Goal: Transaction & Acquisition: Book appointment/travel/reservation

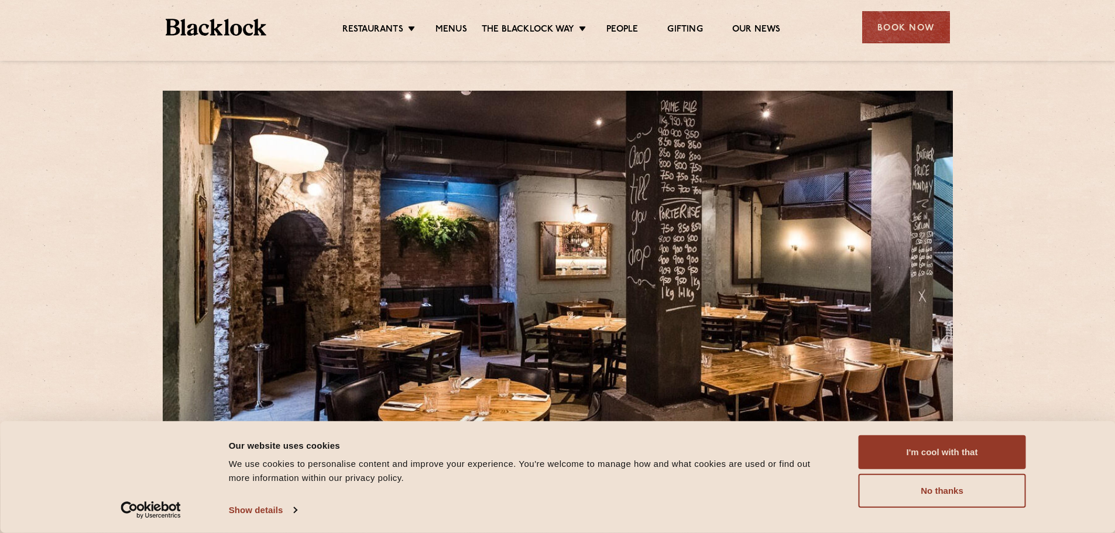
scroll to position [59, 0]
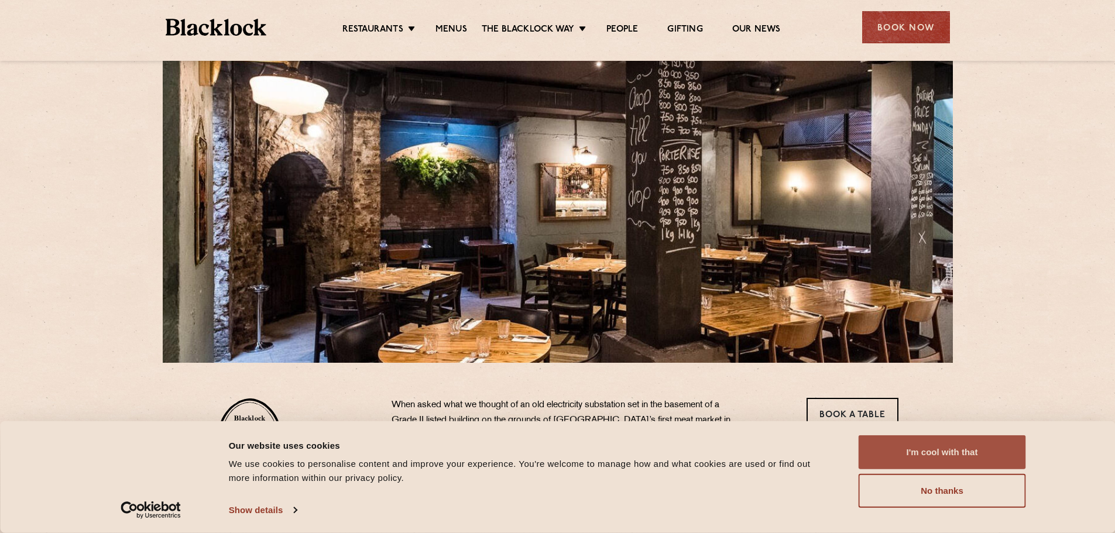
click at [953, 455] on button "I'm cool with that" at bounding box center [942, 453] width 167 height 34
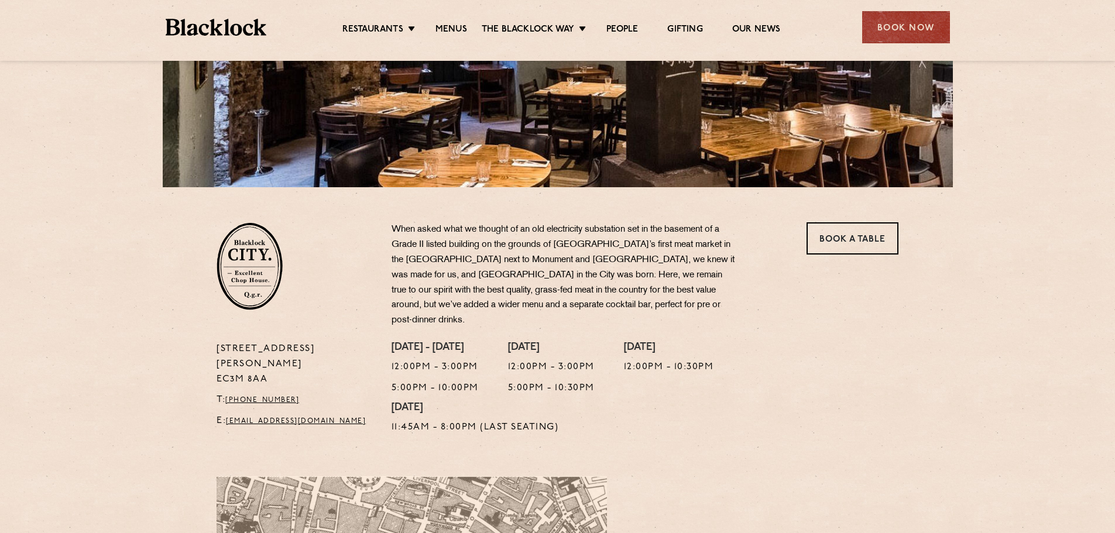
scroll to position [0, 0]
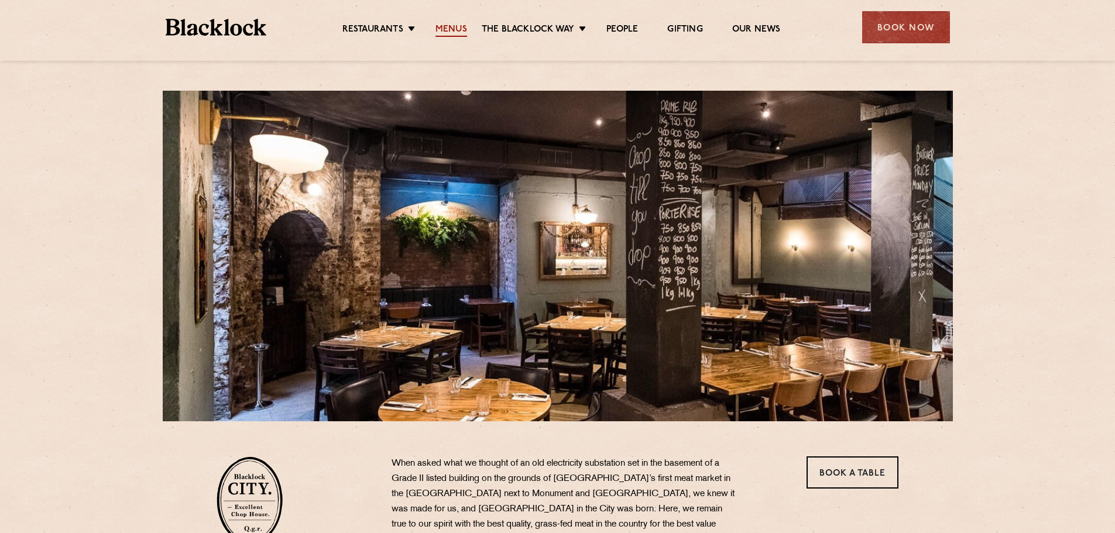
click at [441, 32] on link "Menus" at bounding box center [452, 30] width 32 height 13
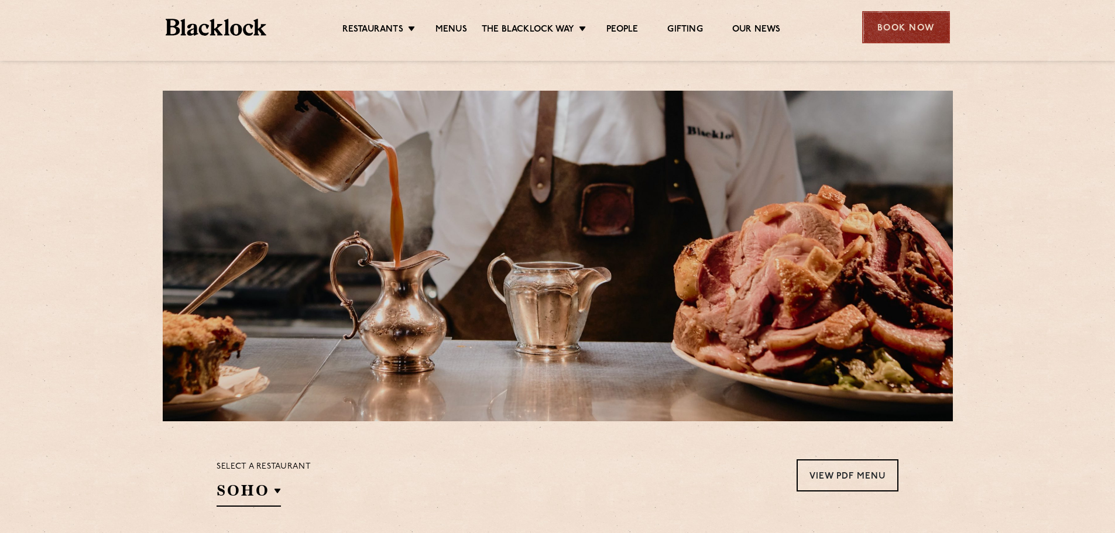
click at [918, 34] on div "Book Now" at bounding box center [906, 27] width 88 height 32
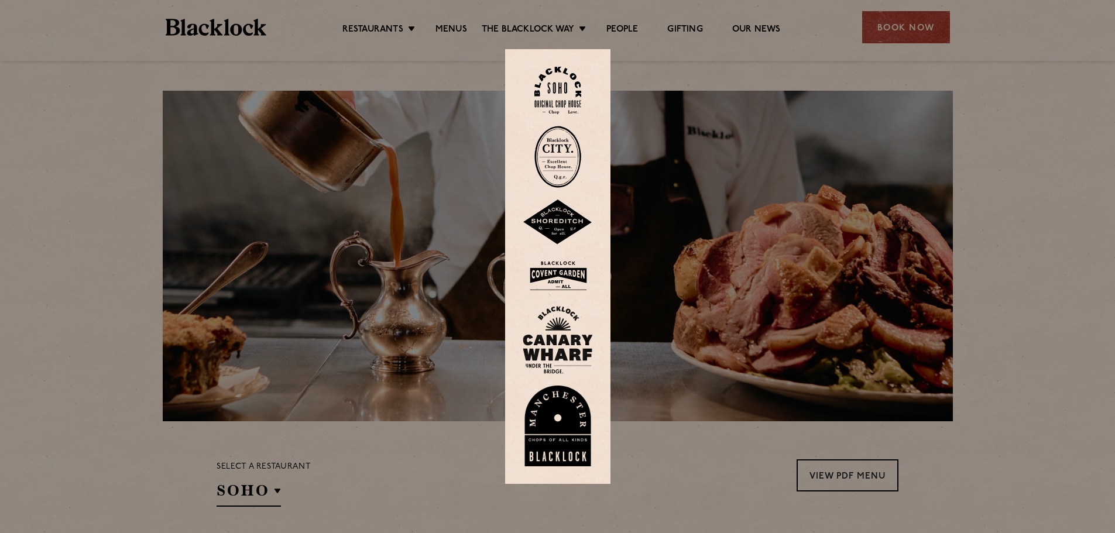
click at [855, 119] on div at bounding box center [557, 266] width 1115 height 533
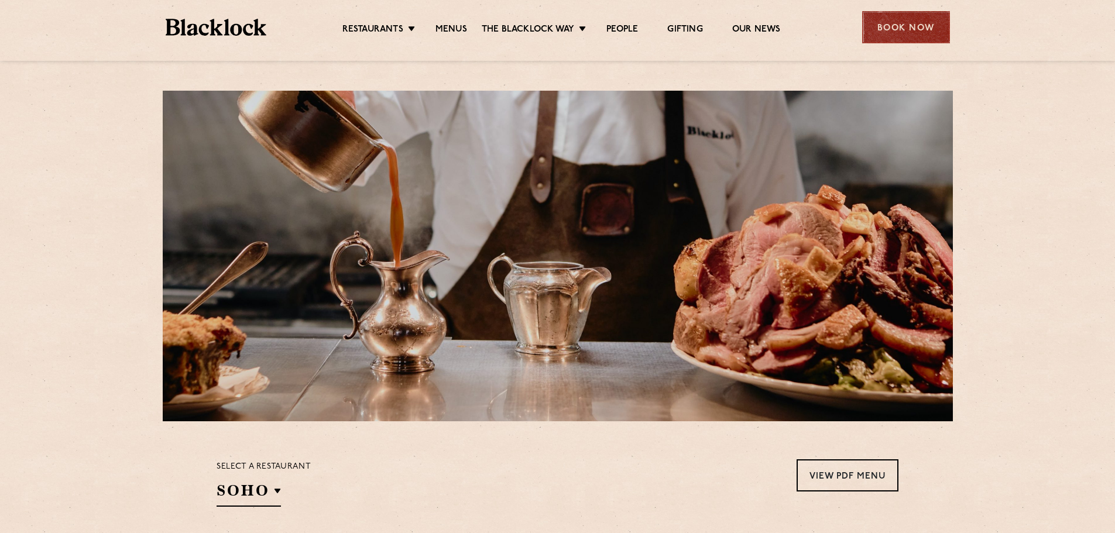
click at [897, 32] on div "Book Now" at bounding box center [906, 27] width 88 height 32
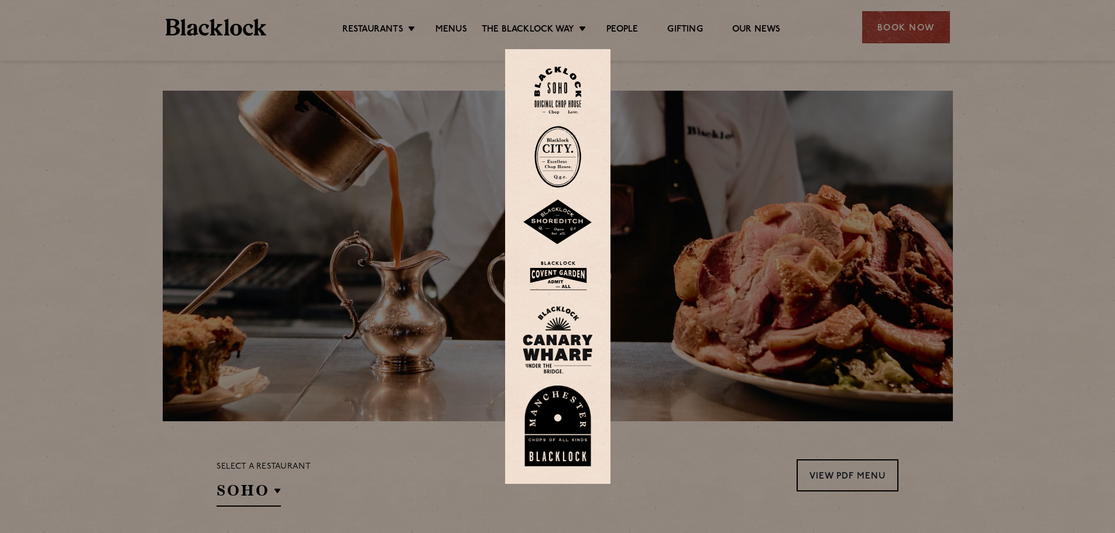
click at [568, 157] on img at bounding box center [558, 157] width 47 height 62
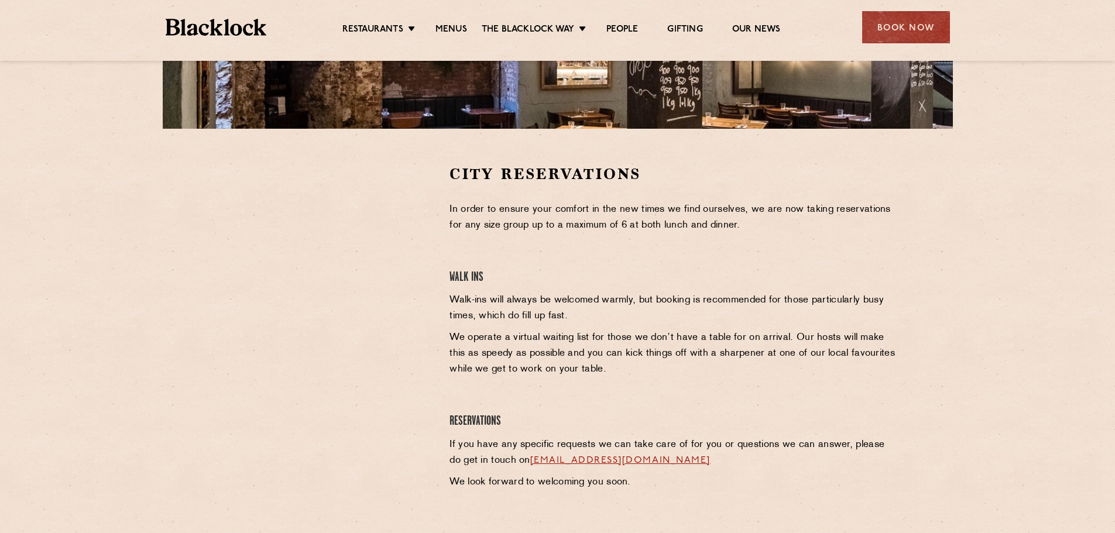
scroll to position [117, 0]
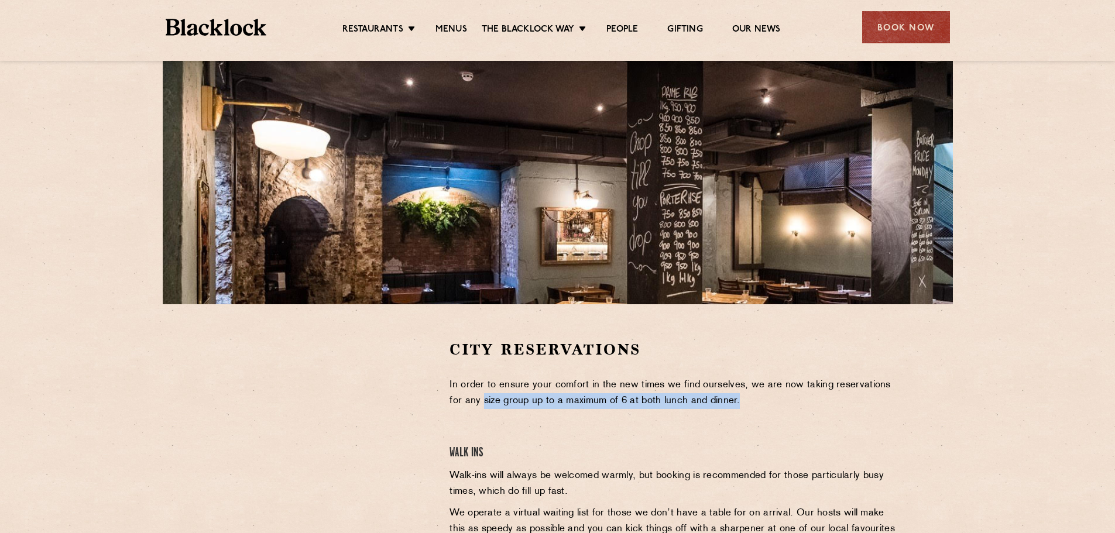
drag, startPoint x: 484, startPoint y: 403, endPoint x: 735, endPoint y: 402, distance: 250.6
click at [745, 402] on p "In order to ensure your comfort in the new times we find ourselves, we are now …" at bounding box center [674, 394] width 449 height 32
click at [765, 396] on p "In order to ensure your comfort in the new times we find ourselves, we are now …" at bounding box center [674, 394] width 449 height 32
